Goal: Find specific page/section: Find specific page/section

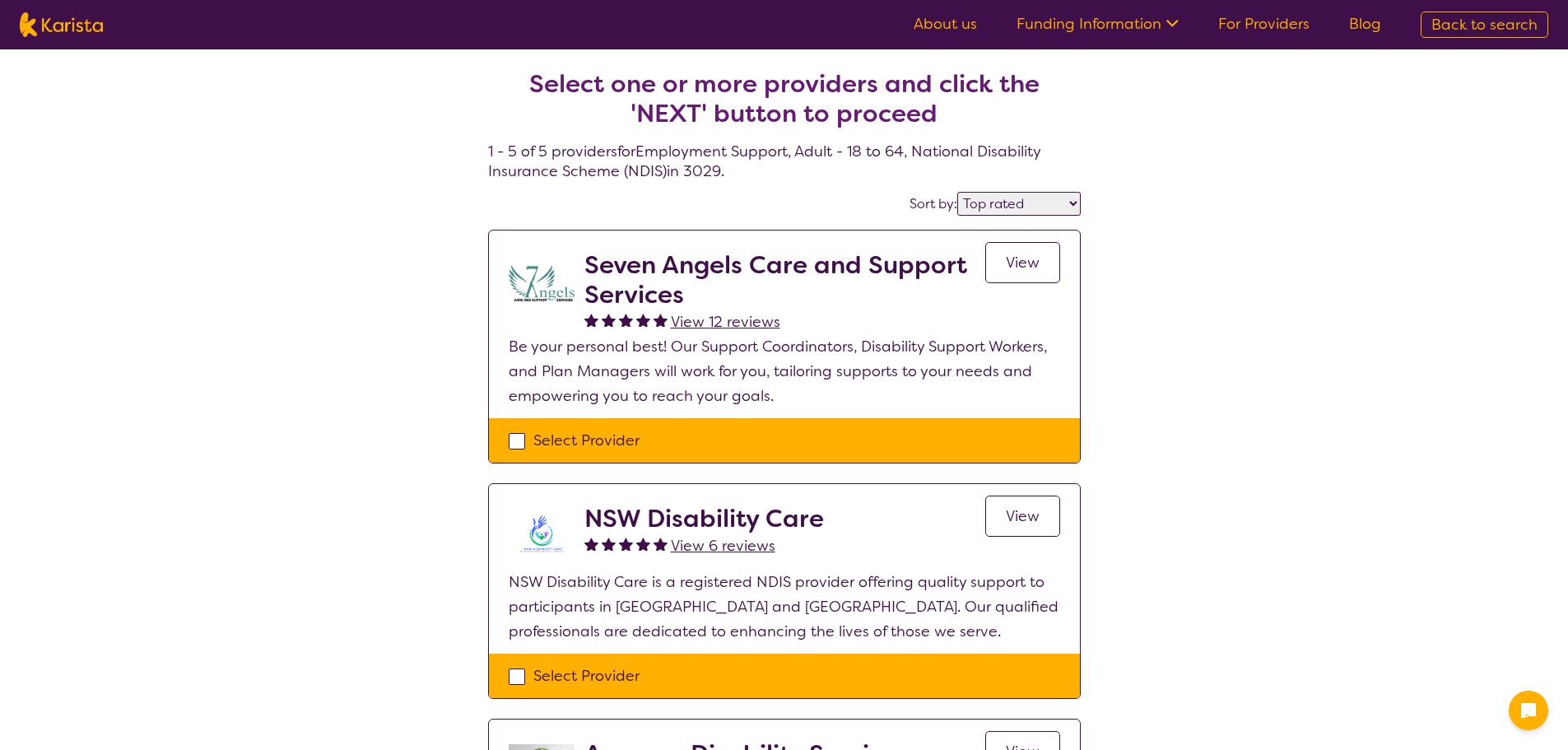
select select "by_score"
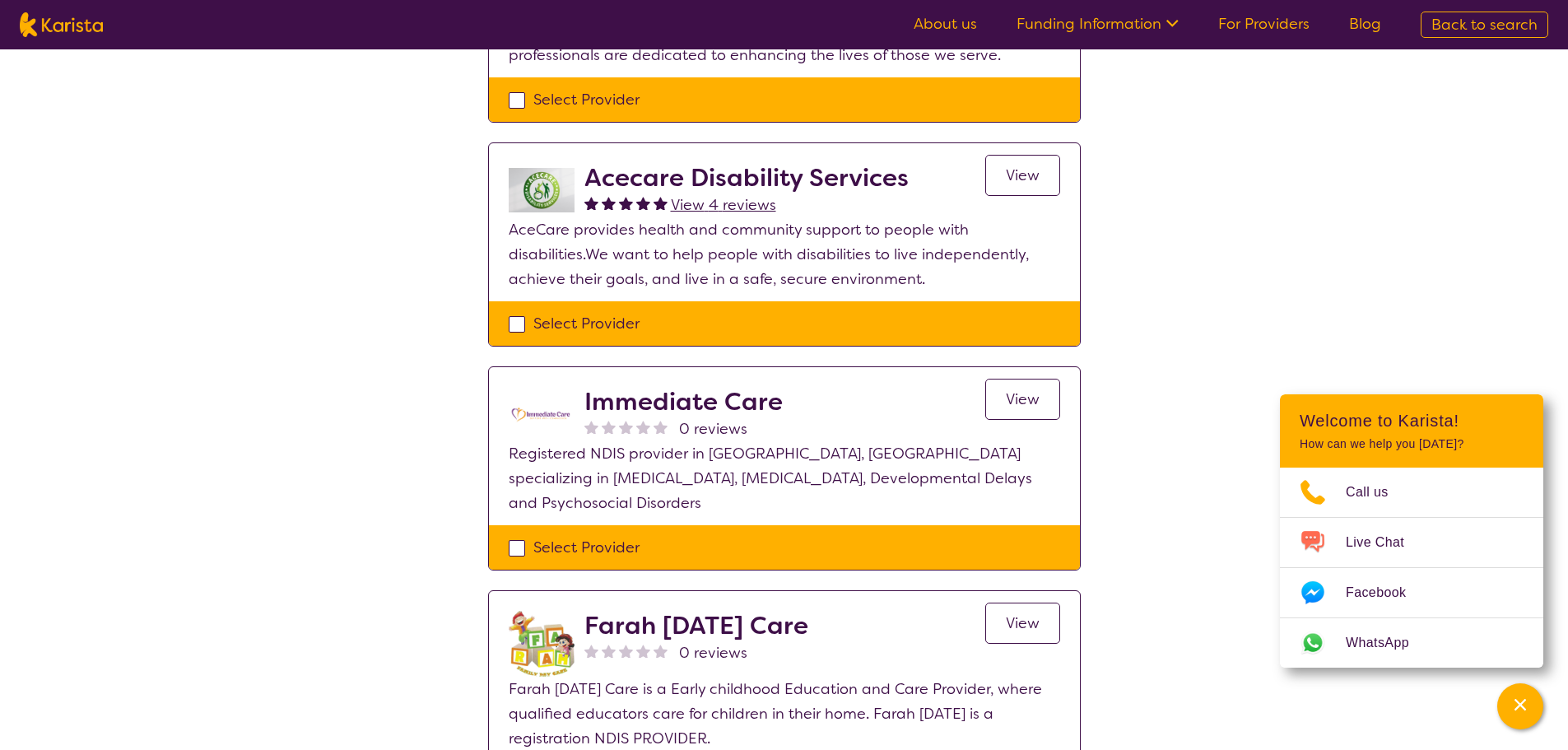
scroll to position [741, 0]
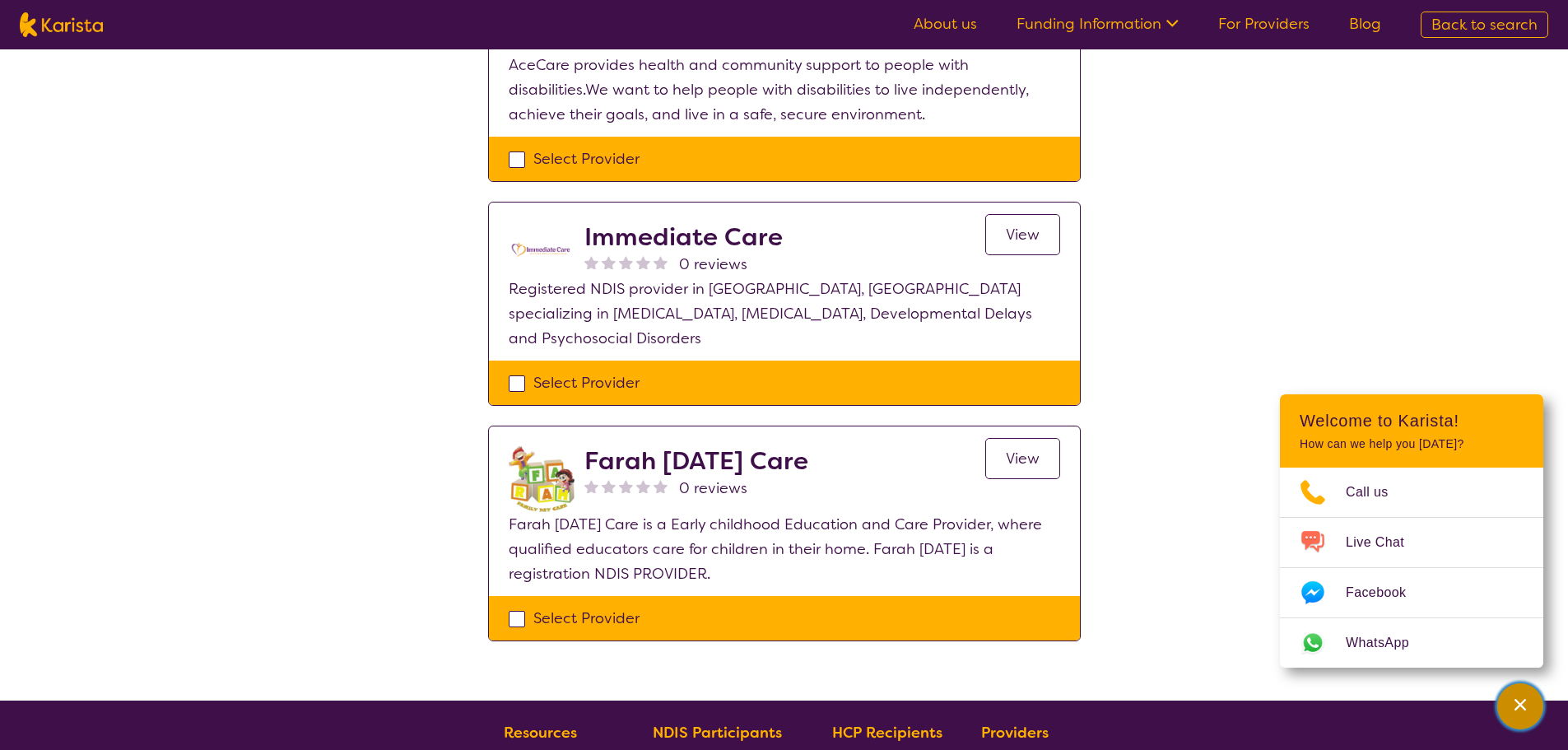
click at [1531, 698] on div "Channel Menu" at bounding box center [1520, 707] width 33 height 37
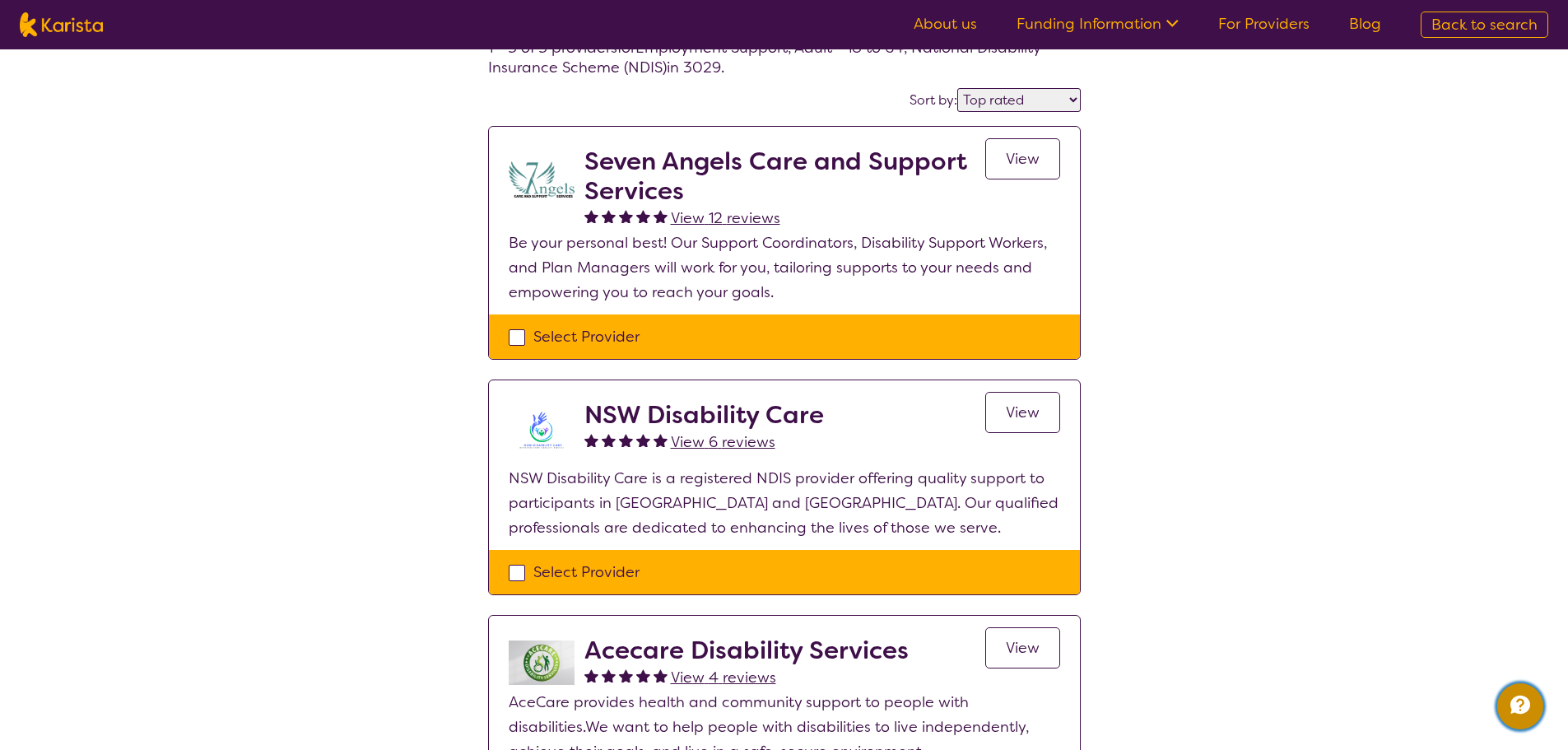
scroll to position [83, 0]
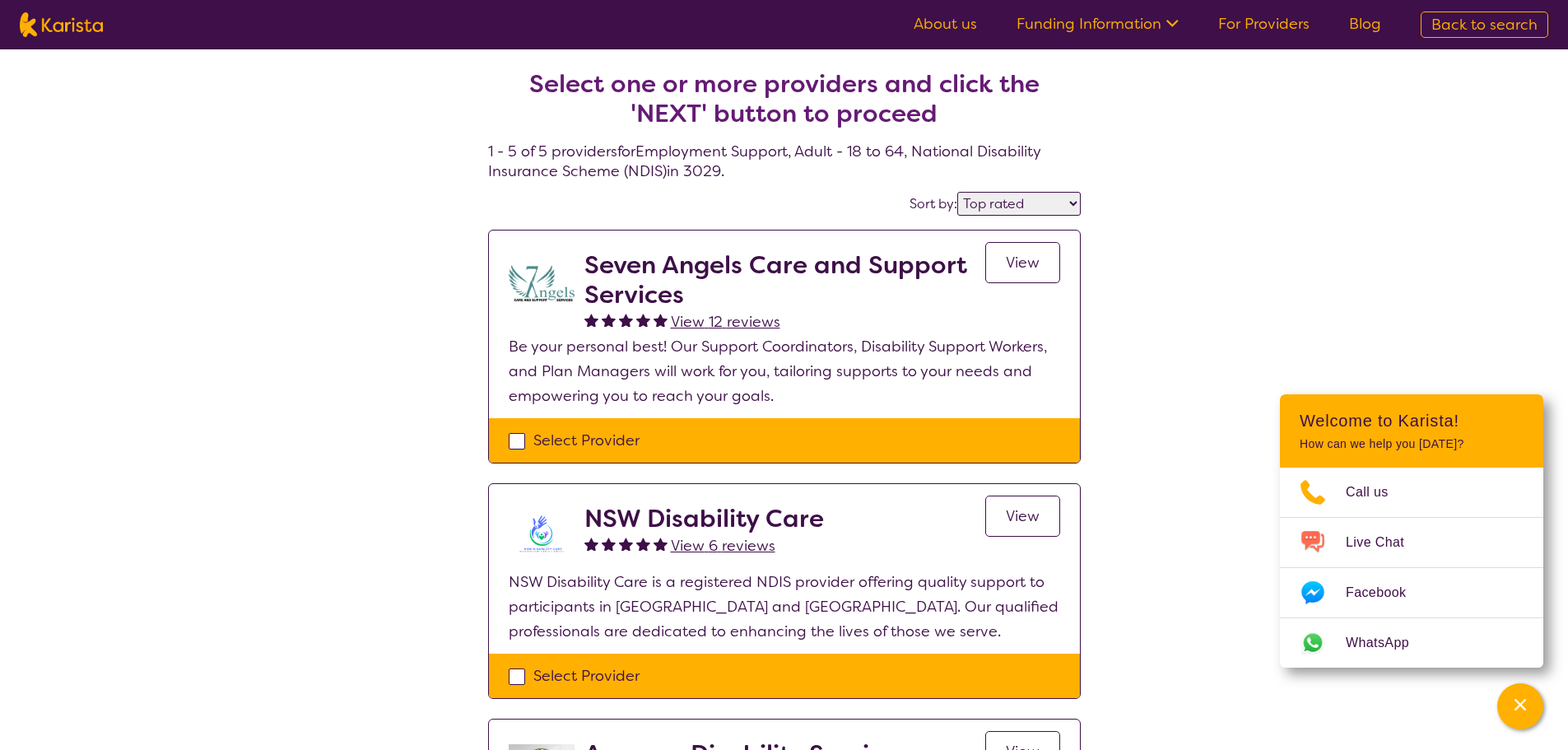
select select "by_score"
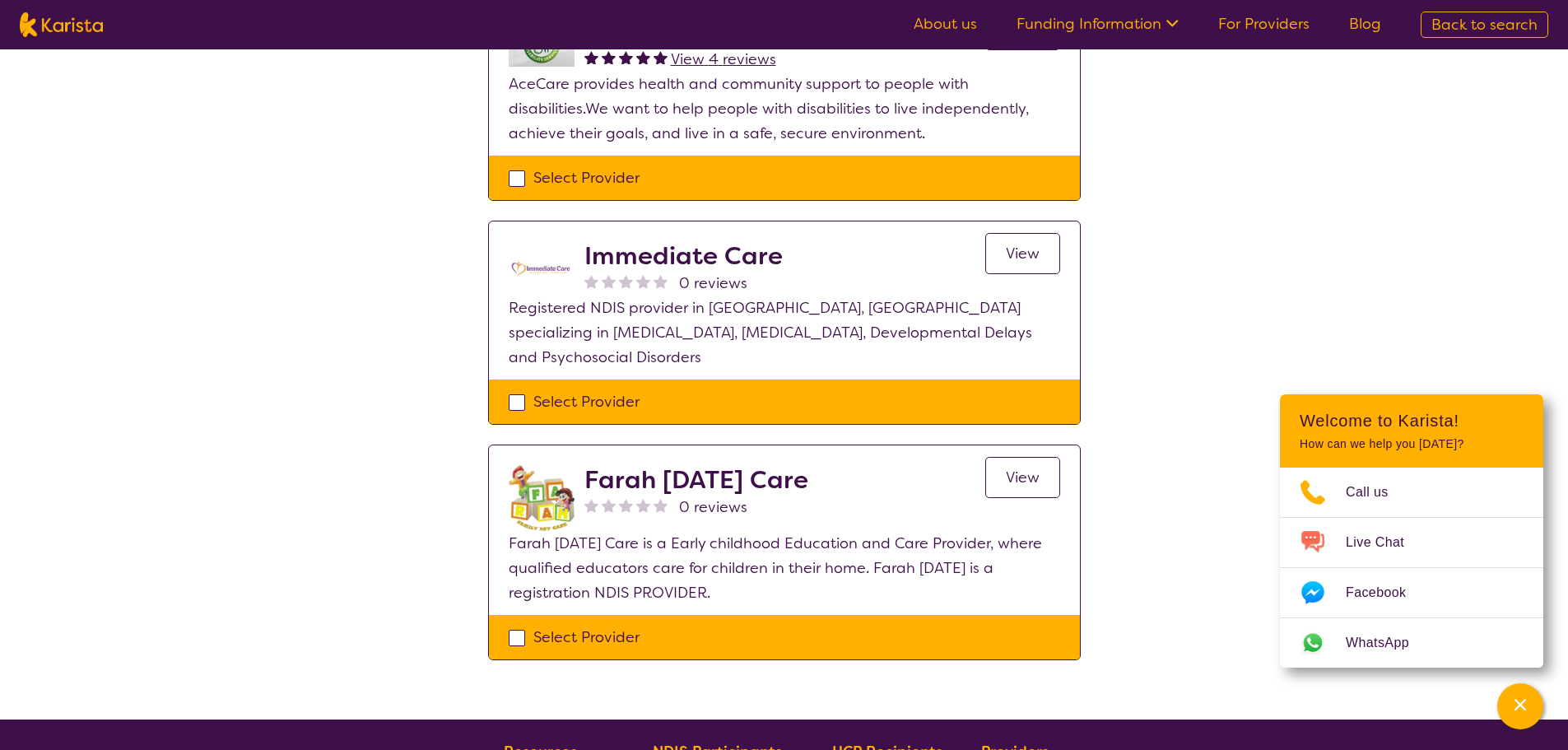
scroll to position [741, 0]
